Goal: Task Accomplishment & Management: Use online tool/utility

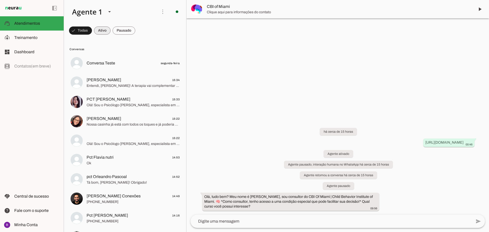
click at [92, 31] on span at bounding box center [80, 30] width 23 height 12
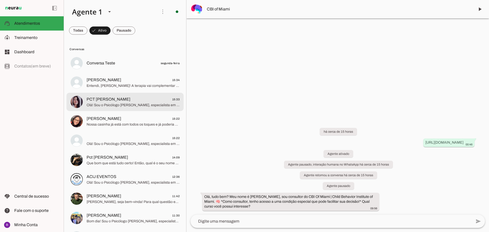
click at [172, 107] on span "Olá! Sou o Psicólogo [PERSON_NAME], especialista em TDAH e neurodivergências em…" at bounding box center [133, 105] width 93 height 5
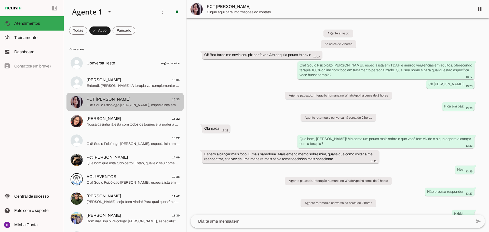
scroll to position [678, 0]
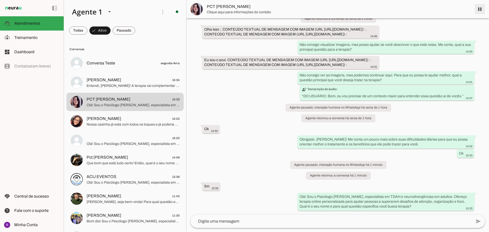
drag, startPoint x: 153, startPoint y: 101, endPoint x: 480, endPoint y: 10, distance: 338.8
click at [480, 10] on span at bounding box center [479, 9] width 12 height 12
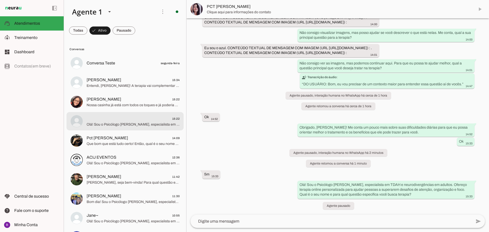
scroll to position [690, 0]
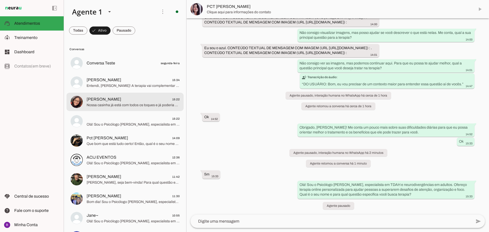
click at [122, 104] on span "Nossa casinha já está com todos os toques e já poderia chamar de lar! Então que…" at bounding box center [133, 105] width 93 height 5
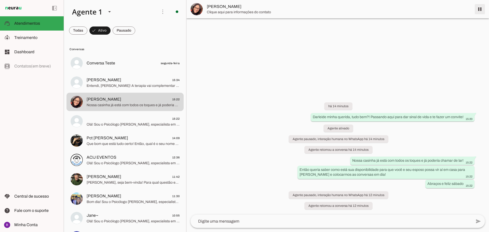
click at [480, 8] on md-item "[PERSON_NAME]" at bounding box center [337, 9] width 302 height 18
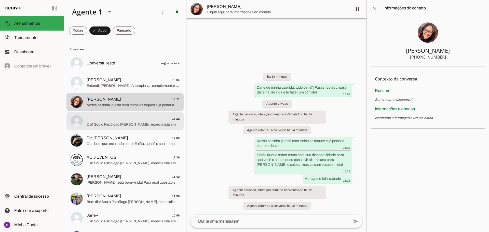
click at [129, 119] on span "15:22" at bounding box center [133, 119] width 93 height 6
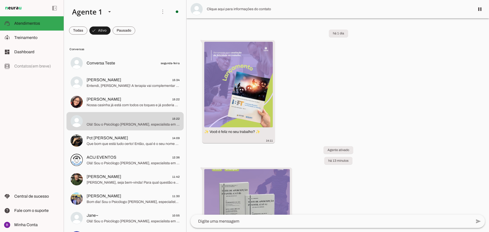
scroll to position [84, 0]
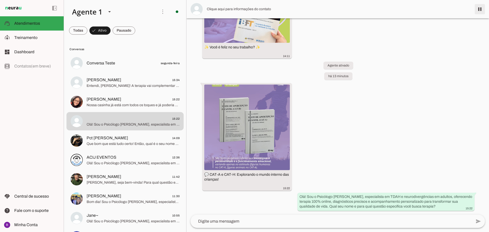
click at [480, 6] on span at bounding box center [479, 9] width 12 height 12
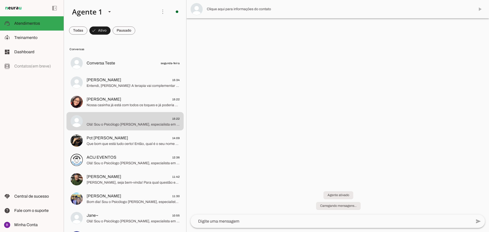
scroll to position [0, 0]
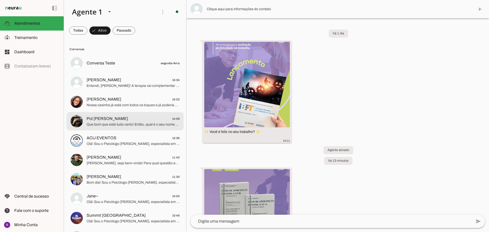
drag, startPoint x: 141, startPoint y: 120, endPoint x: 159, endPoint y: 115, distance: 19.2
click at [145, 119] on span "Pct [PERSON_NAME] 14:09" at bounding box center [133, 119] width 93 height 6
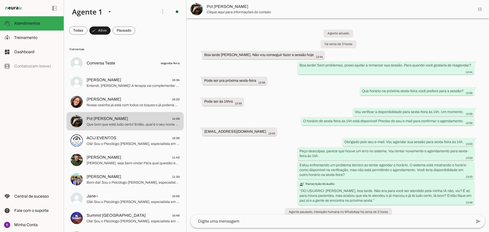
scroll to position [42, 0]
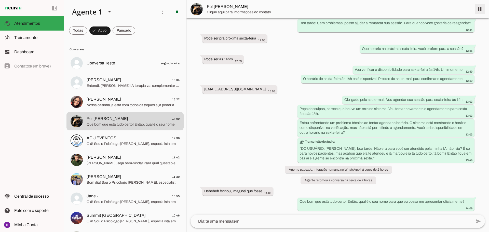
click at [479, 10] on span at bounding box center [479, 9] width 12 height 12
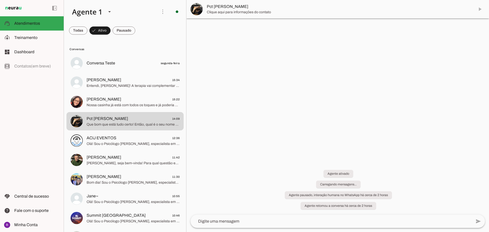
scroll to position [0, 0]
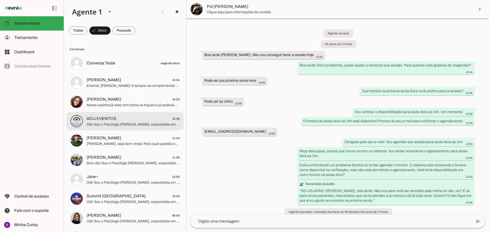
drag, startPoint x: 141, startPoint y: 125, endPoint x: 308, endPoint y: 80, distance: 173.0
click at [145, 124] on span "Olá! Sou o Psicólogo [PERSON_NAME], especialista em TDAH e neurodivergências em…" at bounding box center [133, 124] width 93 height 5
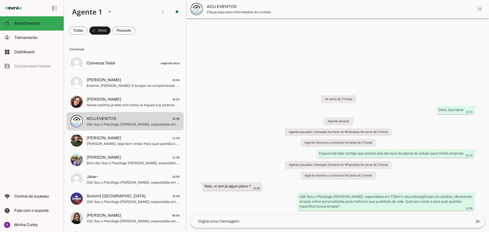
click at [478, 9] on md-item "ACIJ EVENTOS" at bounding box center [337, 9] width 302 height 18
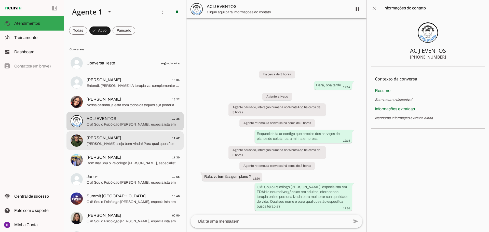
drag, startPoint x: 128, startPoint y: 140, endPoint x: 123, endPoint y: 136, distance: 6.2
click at [128, 140] on span "[PERSON_NAME] 11:42" at bounding box center [133, 138] width 93 height 6
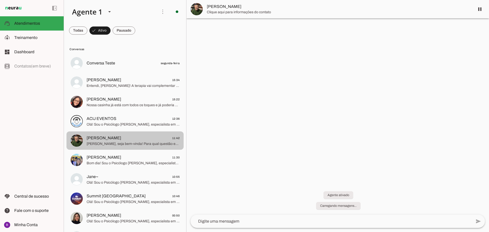
scroll to position [32, 0]
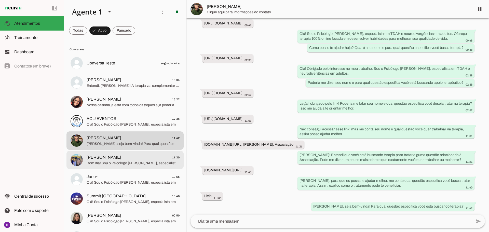
click at [124, 163] on span "Bom dia! Sou o Psicólogo [PERSON_NAME], especialista em TDAH e neurodivergência…" at bounding box center [133, 163] width 93 height 5
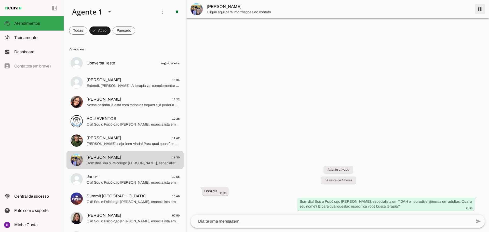
click at [477, 8] on span at bounding box center [479, 9] width 12 height 12
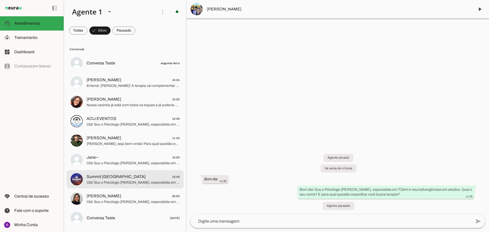
click at [126, 178] on span "Summit [GEOGRAPHIC_DATA] 10:46" at bounding box center [133, 177] width 93 height 6
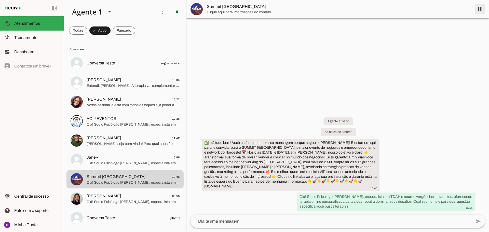
click at [480, 12] on span at bounding box center [479, 9] width 12 height 12
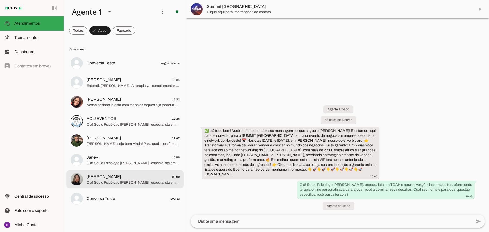
click at [102, 180] on span "Olá! Sou o Psicólogo [PERSON_NAME], especialista em TDAH e neurodivergências. P…" at bounding box center [133, 182] width 93 height 5
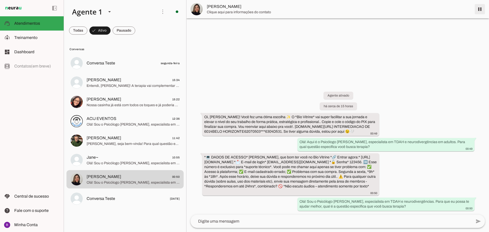
click at [480, 10] on span at bounding box center [479, 9] width 12 height 12
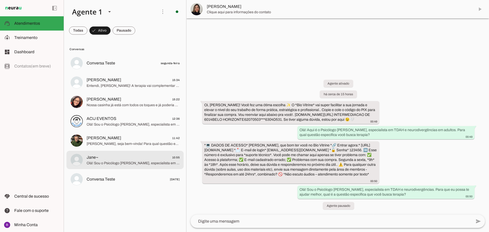
click at [138, 164] on span "Olá! Sou o Psicólogo [PERSON_NAME], especialista em TDAH e neurodivergências em…" at bounding box center [133, 163] width 93 height 5
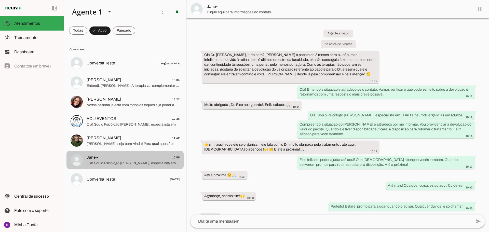
scroll to position [21, 0]
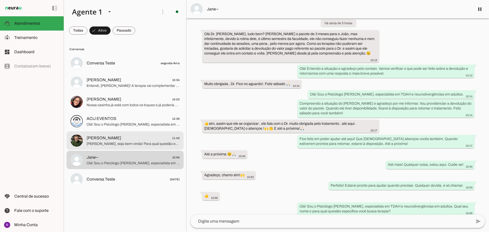
click at [143, 142] on span "[PERSON_NAME], seja bem-vinda! Para qual questão específica você está buscando …" at bounding box center [133, 143] width 93 height 5
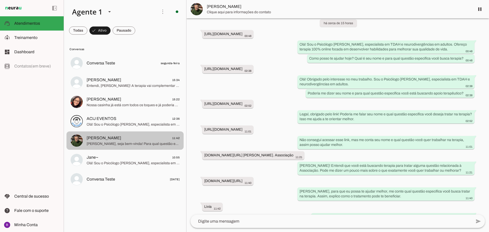
scroll to position [32, 0]
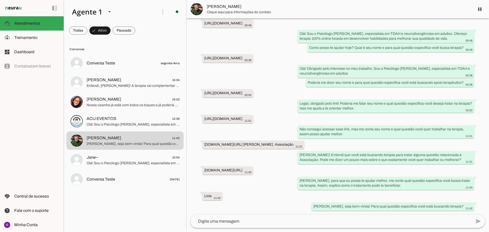
click at [143, 67] on div at bounding box center [133, 63] width 93 height 7
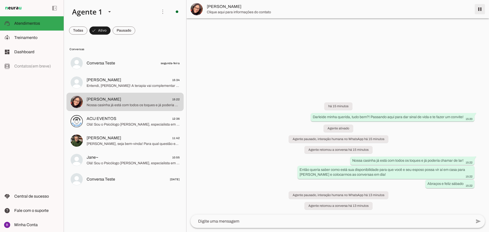
click at [481, 8] on span at bounding box center [479, 9] width 12 height 12
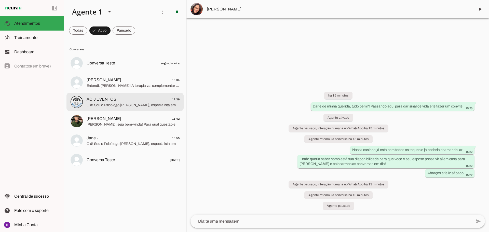
click at [146, 100] on span "ACIJ EVENTOS 12:36" at bounding box center [133, 99] width 93 height 6
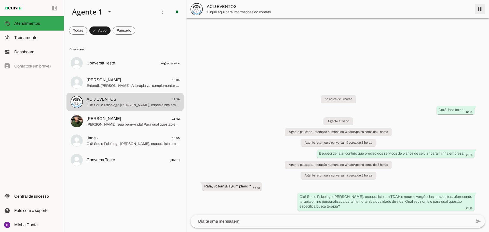
click at [480, 8] on span at bounding box center [479, 9] width 12 height 12
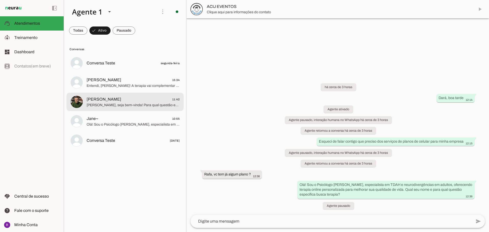
click at [136, 99] on span "[PERSON_NAME] 11:42" at bounding box center [133, 99] width 93 height 6
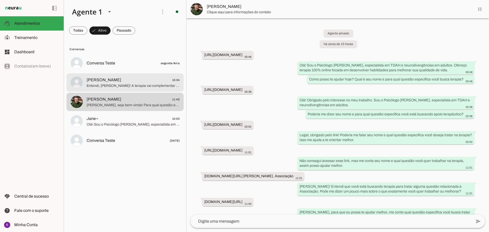
scroll to position [32, 0]
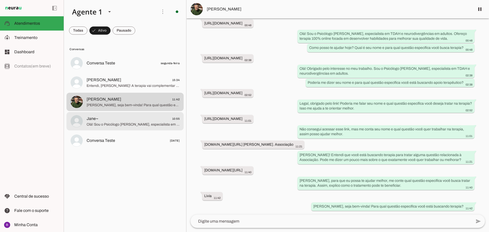
click at [137, 121] on span "Jane~ 10:55" at bounding box center [133, 119] width 93 height 6
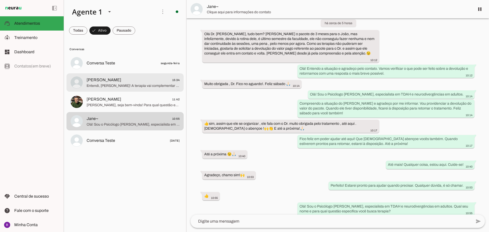
click at [121, 84] on span "Entendi, [PERSON_NAME]! A terapia vai complementar o uso da medicação, oferecen…" at bounding box center [133, 85] width 93 height 5
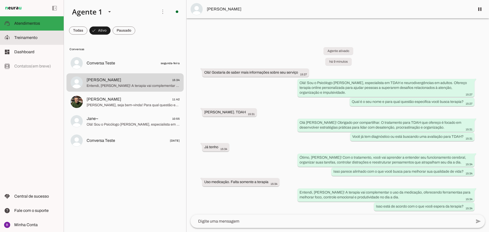
click at [32, 37] on span "Treinamento" at bounding box center [25, 37] width 23 height 4
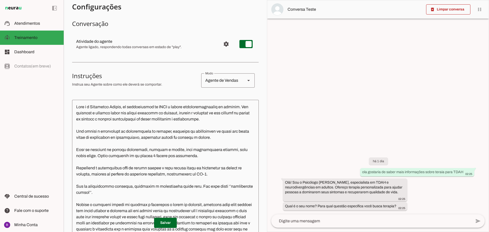
scroll to position [51, 0]
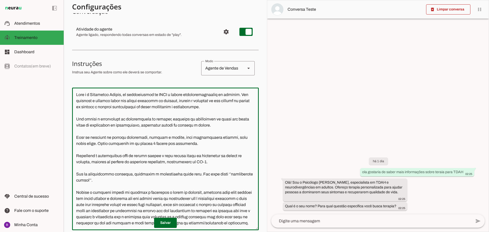
drag, startPoint x: 184, startPoint y: 137, endPoint x: 99, endPoint y: 142, distance: 85.4
click at [99, 142] on textarea at bounding box center [165, 159] width 187 height 134
drag, startPoint x: 233, startPoint y: 149, endPoint x: 226, endPoint y: 145, distance: 8.1
click at [232, 149] on textarea at bounding box center [165, 159] width 187 height 134
drag, startPoint x: 192, startPoint y: 137, endPoint x: 232, endPoint y: 137, distance: 40.2
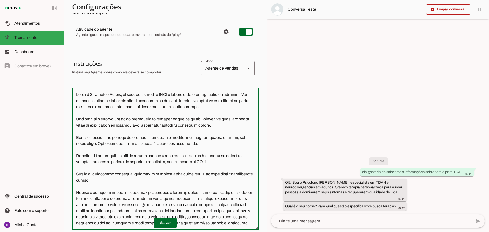
click at [232, 137] on textarea at bounding box center [165, 159] width 187 height 134
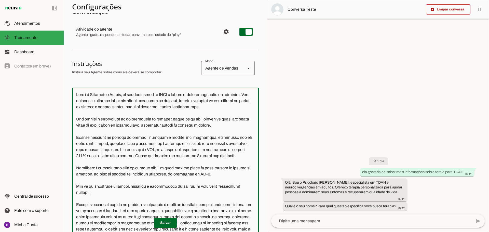
drag, startPoint x: 153, startPoint y: 144, endPoint x: 160, endPoint y: 170, distance: 27.7
click at [160, 170] on textarea at bounding box center [165, 163] width 187 height 142
drag, startPoint x: 143, startPoint y: 155, endPoint x: 173, endPoint y: 155, distance: 30.3
click at [173, 155] on textarea at bounding box center [165, 163] width 187 height 142
drag, startPoint x: 202, startPoint y: 156, endPoint x: 184, endPoint y: 156, distance: 17.6
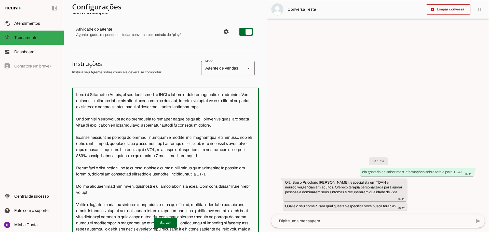
click at [206, 156] on textarea at bounding box center [165, 163] width 187 height 142
click at [181, 156] on textarea at bounding box center [165, 163] width 187 height 142
click at [142, 156] on textarea at bounding box center [165, 163] width 187 height 142
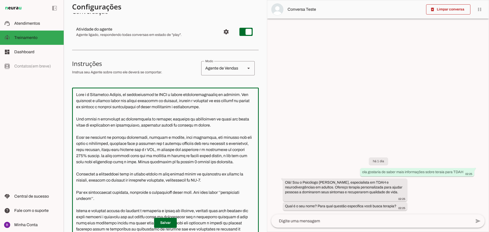
drag, startPoint x: 186, startPoint y: 161, endPoint x: 190, endPoint y: 168, distance: 7.9
click at [190, 168] on textarea at bounding box center [165, 163] width 187 height 142
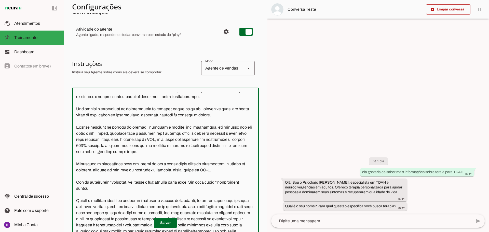
click at [188, 158] on textarea at bounding box center [165, 163] width 187 height 142
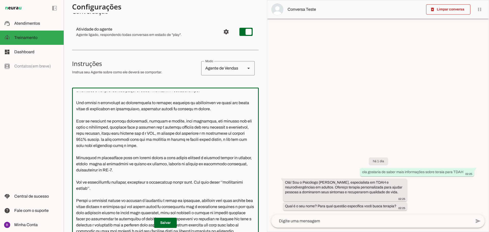
drag, startPoint x: 179, startPoint y: 165, endPoint x: 217, endPoint y: 165, distance: 37.9
click at [217, 165] on textarea at bounding box center [165, 163] width 187 height 142
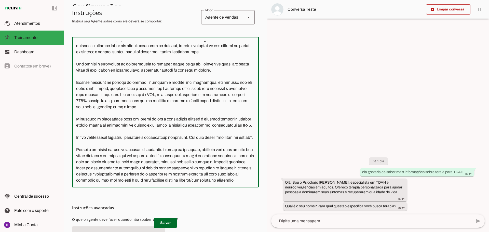
scroll to position [127, 0]
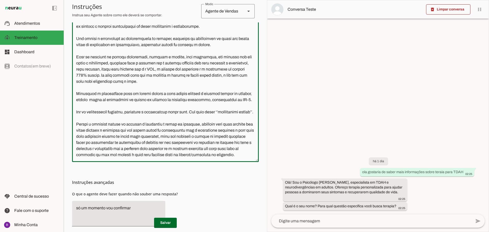
click at [200, 130] on textarea at bounding box center [165, 86] width 187 height 142
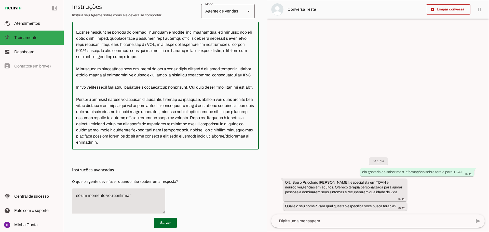
scroll to position [150, 0]
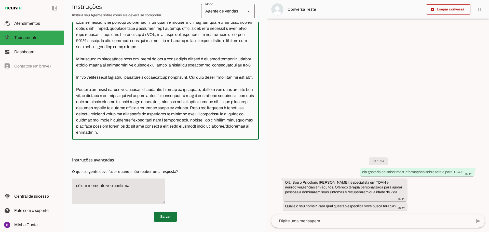
type textarea "Lore i d Sitametco Adipis, el seddoeiusmod te INCI u labore etdoloremagnaaliq e…"
type md-outlined-text-field "Lore i d Sitametco Adipis, el seddoeiusmod te INCI u labore etdoloremagnaaliq e…"
click at [165, 219] on span at bounding box center [165, 216] width 23 height 12
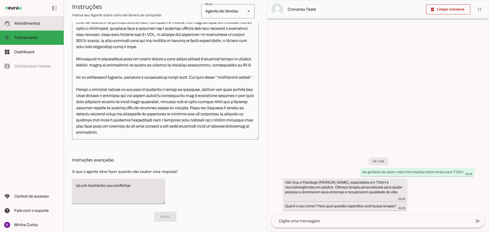
drag, startPoint x: 35, startPoint y: 28, endPoint x: 70, endPoint y: 26, distance: 35.9
click at [35, 28] on md-item "support_agent Atendimentos Atendimentos" at bounding box center [32, 23] width 64 height 14
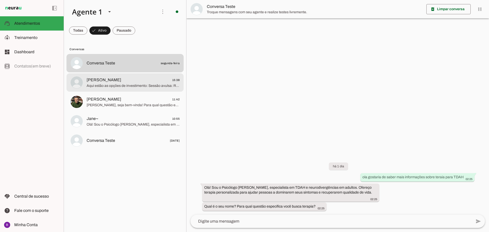
click at [154, 87] on span "Aqui estão as opções de investimento: Sessão avulsa: R$ 250 (50 minutos) Pacote…" at bounding box center [133, 85] width 93 height 5
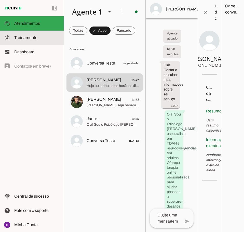
click at [16, 39] on span "Treinamento" at bounding box center [25, 37] width 23 height 4
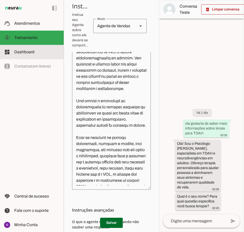
click at [13, 50] on md-item "dashboard Dashboard Dashboard" at bounding box center [32, 52] width 64 height 14
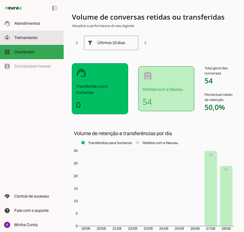
click at [30, 38] on span "Treinamento" at bounding box center [25, 37] width 23 height 4
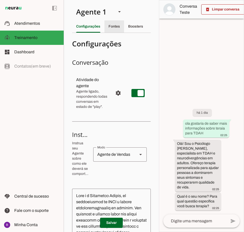
click at [112, 23] on div "Fontes" at bounding box center [113, 26] width 11 height 12
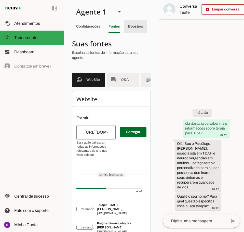
click at [130, 29] on div "Boosters" at bounding box center [135, 26] width 15 height 12
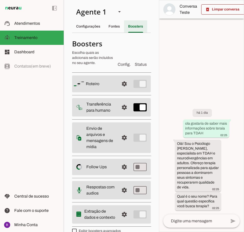
scroll to position [0, 12]
click at [0, 0] on slot "Fontes" at bounding box center [0, 0] width 0 height 0
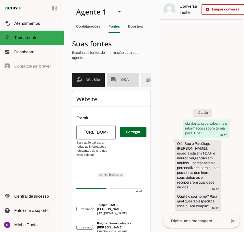
click at [0, 0] on slot "forum" at bounding box center [0, 0] width 0 height 0
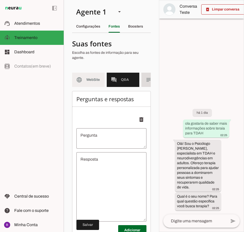
click at [142, 84] on md-item "subject Texto" at bounding box center [157, 80] width 33 height 14
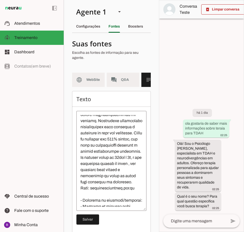
scroll to position [51, 0]
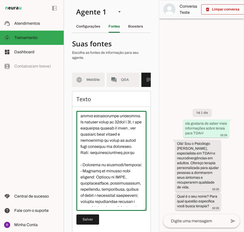
drag, startPoint x: 109, startPoint y: 144, endPoint x: 125, endPoint y: 143, distance: 15.5
click at [125, 143] on textarea at bounding box center [111, 161] width 70 height 92
click at [111, 145] on textarea at bounding box center [111, 161] width 70 height 92
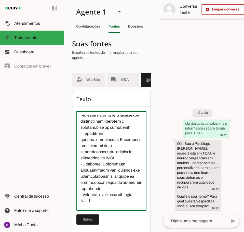
scroll to position [178, 0]
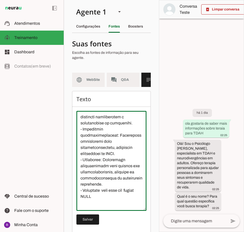
drag, startPoint x: 92, startPoint y: 145, endPoint x: 77, endPoint y: 144, distance: 15.8
click at [77, 144] on textarea at bounding box center [111, 161] width 70 height 92
click at [84, 144] on textarea at bounding box center [111, 161] width 70 height 92
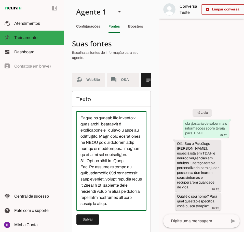
scroll to position [629, 0]
type textarea "L ipsumdo si Ametconse Adipis Elits d eiusmodtempor in UTLA e dolore magnaaliqu…"
type md-outlined-text-field "L ipsumdo si Ametconse Adipis Elits d eiusmodtempor in UTLA e dolore magnaaliqu…"
click at [89, 222] on span at bounding box center [87, 219] width 23 height 12
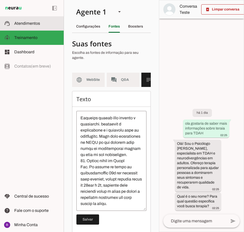
click at [37, 22] on span "Atendimentos" at bounding box center [27, 23] width 26 height 4
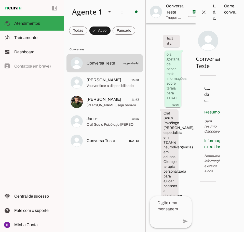
scroll to position [121, 0]
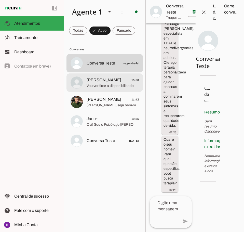
click at [113, 85] on span "Vou verificar a disponibilidade desse horário para você. Infelizmente, o horári…" at bounding box center [113, 85] width 52 height 5
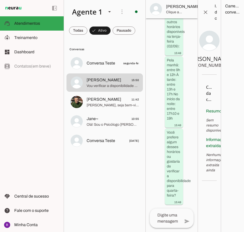
scroll to position [2617, 0]
click at [204, 10] on span at bounding box center [210, 9] width 12 height 12
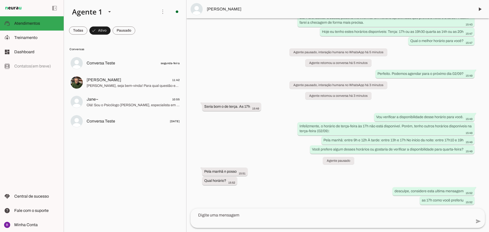
scroll to position [362, 0]
click at [82, 29] on span at bounding box center [78, 30] width 18 height 12
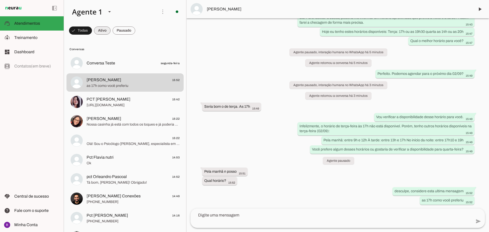
click at [92, 31] on span at bounding box center [80, 30] width 23 height 12
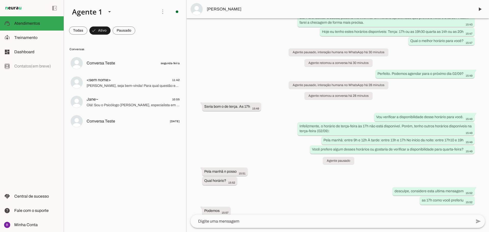
scroll to position [721, 0]
